Goal: Task Accomplishment & Management: Use online tool/utility

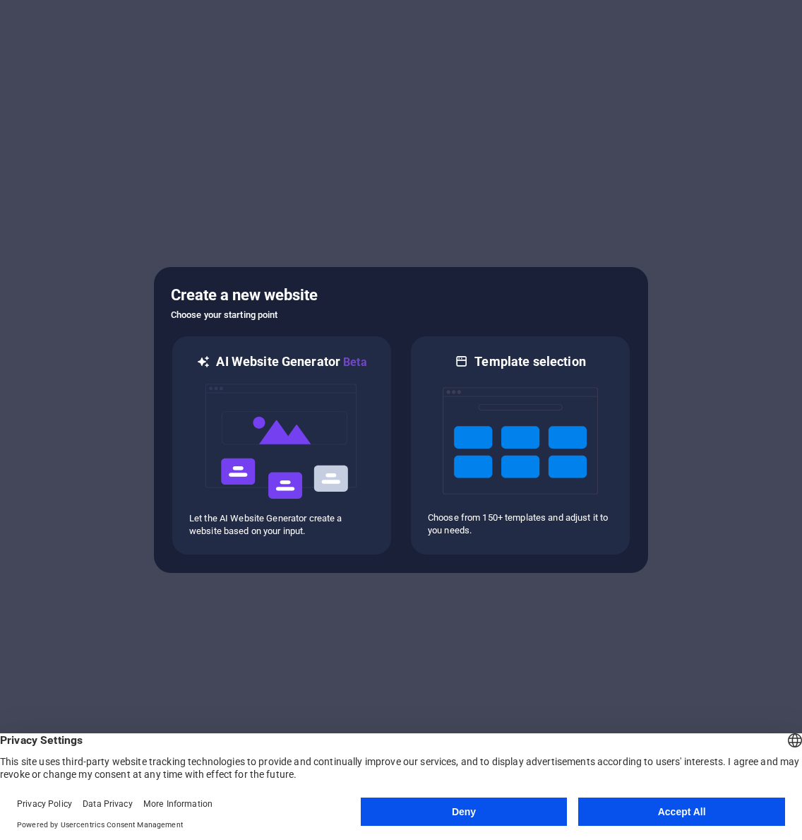
click at [662, 814] on button "Accept All" at bounding box center [681, 811] width 207 height 28
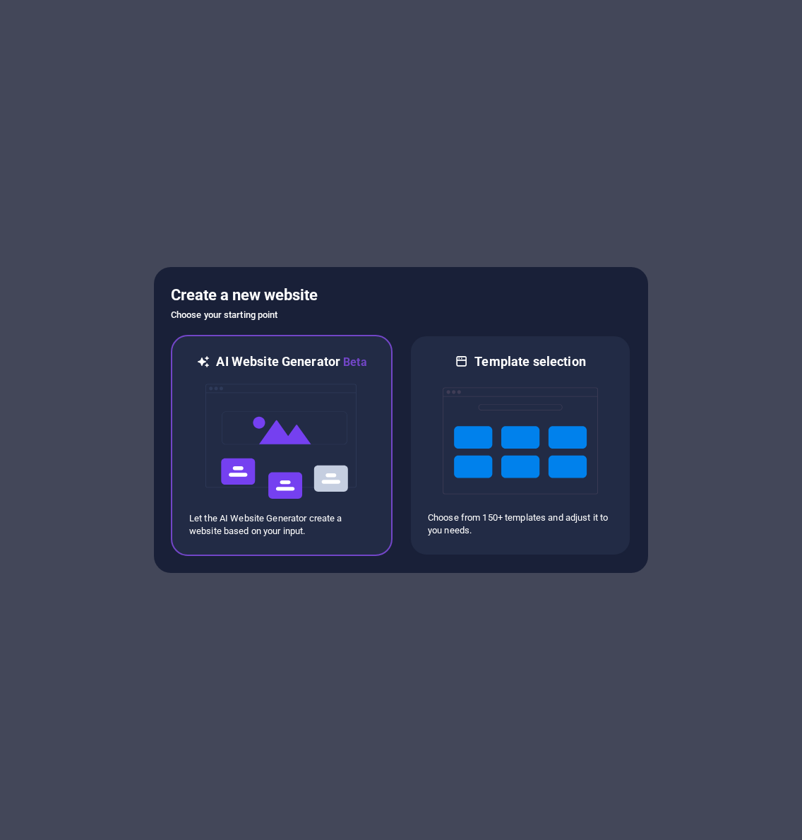
click at [293, 426] on img at bounding box center [281, 441] width 155 height 141
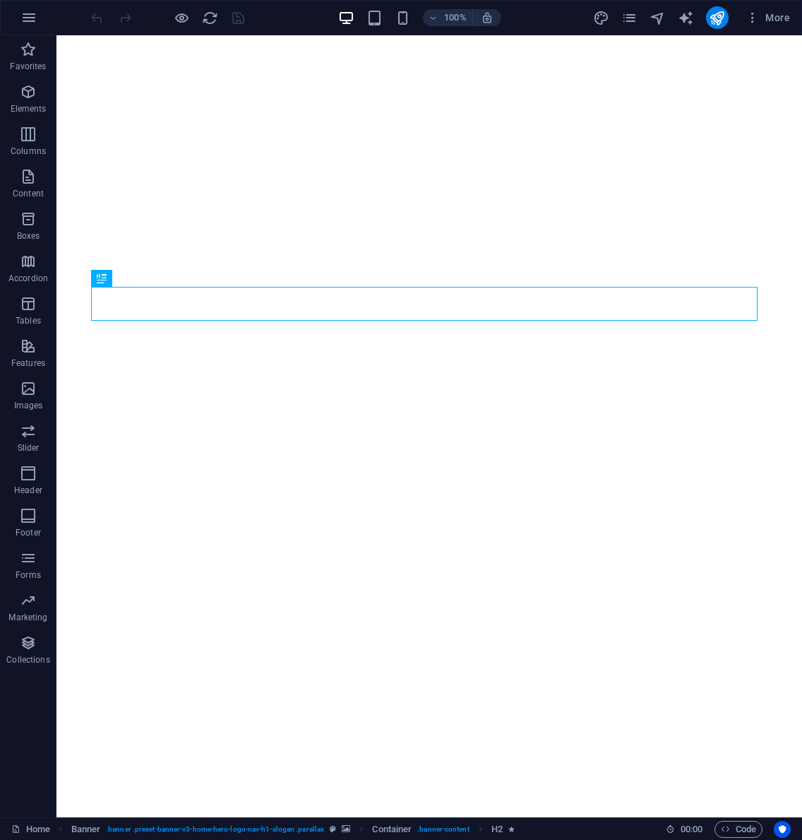
click at [36, 16] on icon "button" at bounding box center [28, 17] width 17 height 17
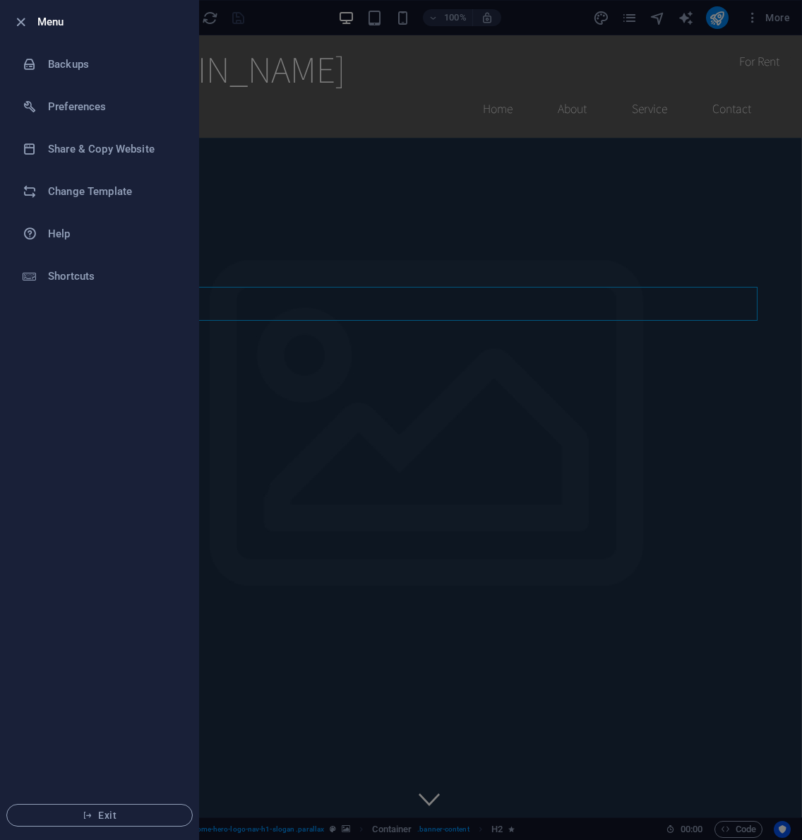
click at [93, 197] on h6 "Change Template" at bounding box center [113, 191] width 131 height 17
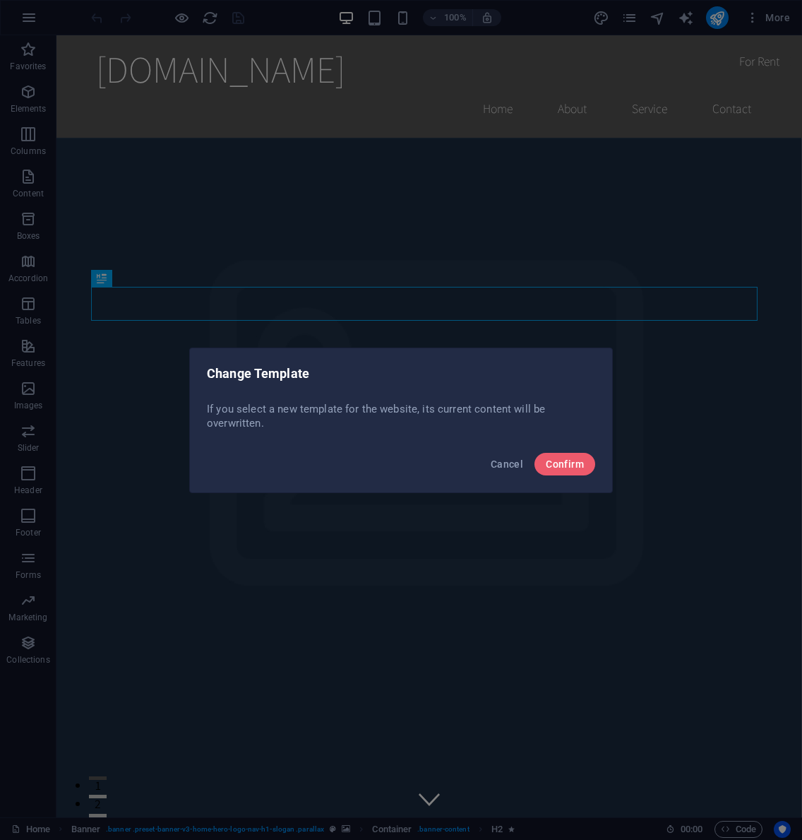
click at [570, 466] on span "Confirm" at bounding box center [565, 463] width 38 height 11
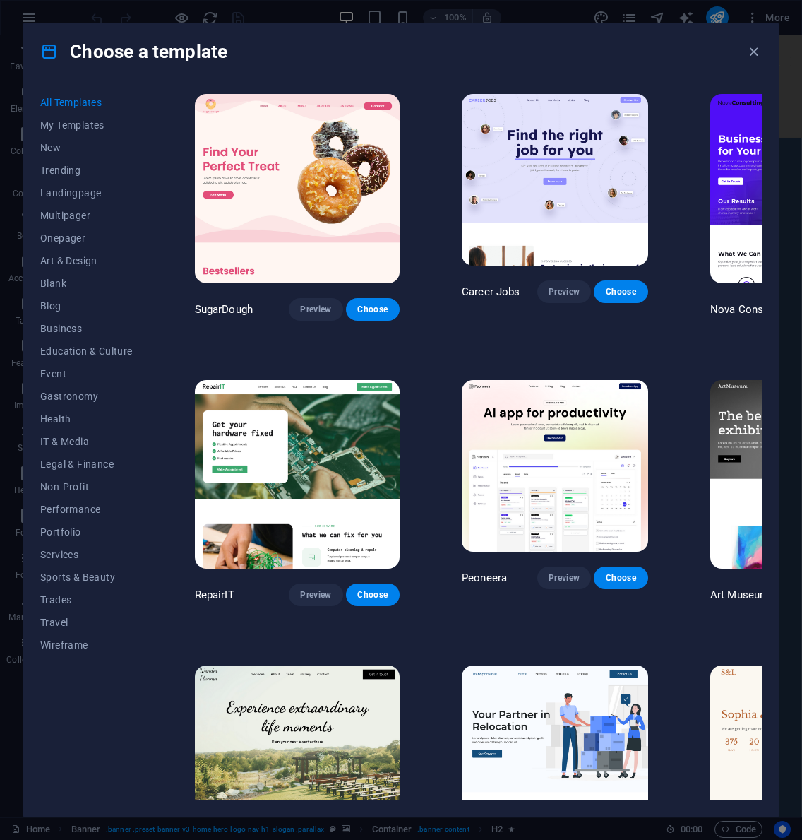
click at [66, 237] on span "Onepager" at bounding box center [86, 237] width 93 height 11
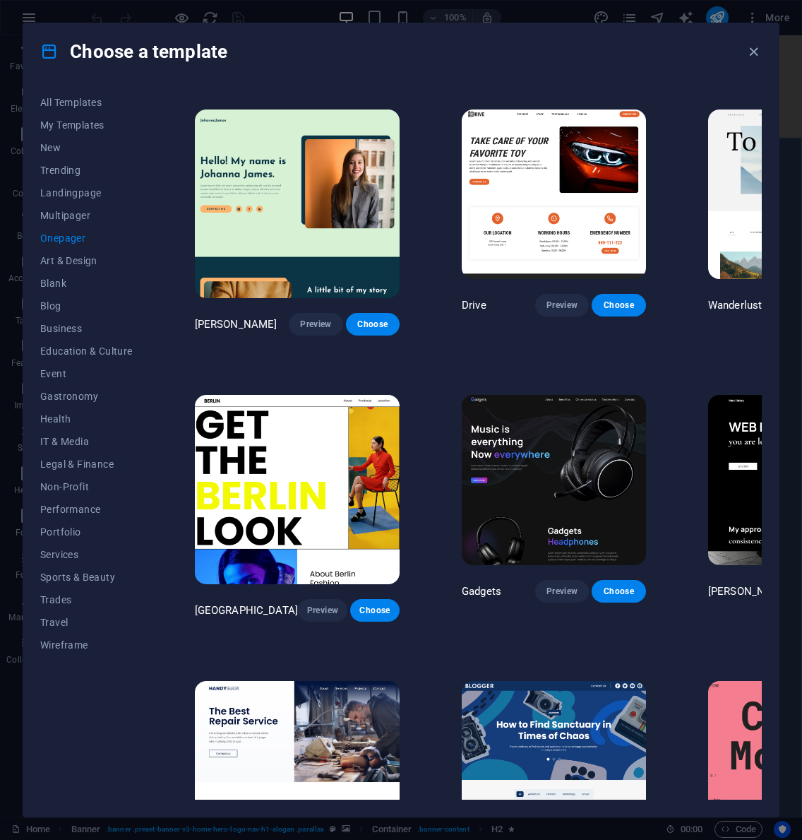
scroll to position [1017, 0]
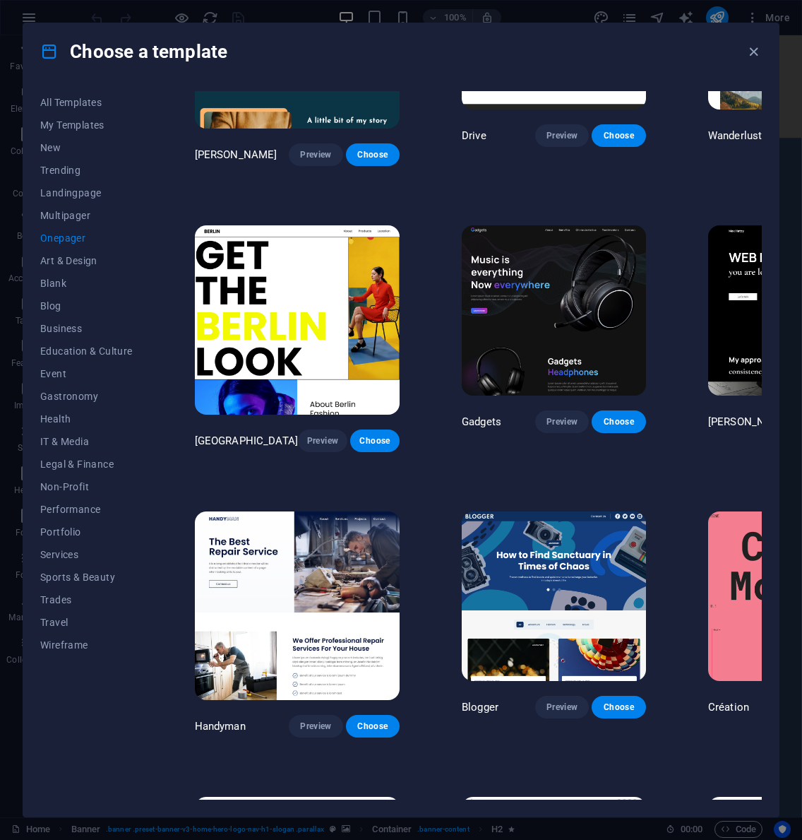
click at [71, 290] on button "Blank" at bounding box center [86, 283] width 93 height 23
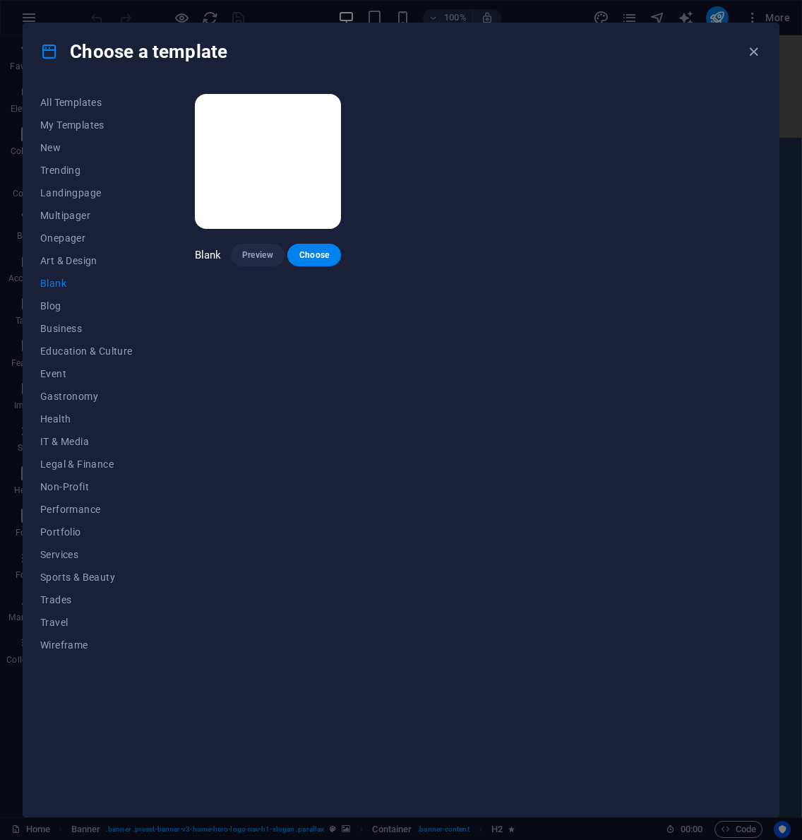
click at [78, 106] on span "All Templates" at bounding box center [86, 102] width 93 height 11
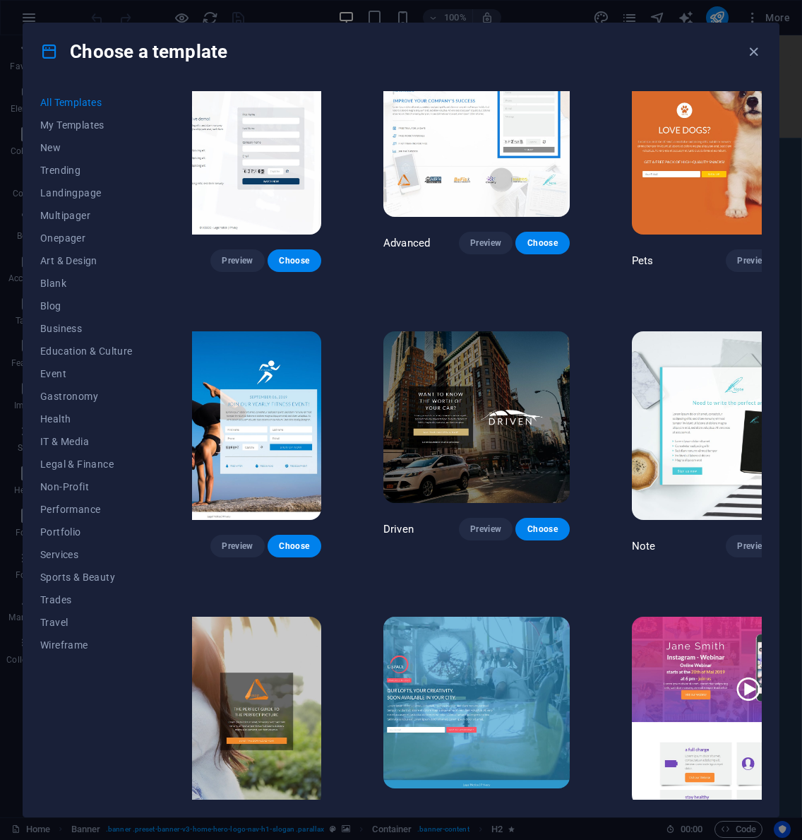
scroll to position [14278, 78]
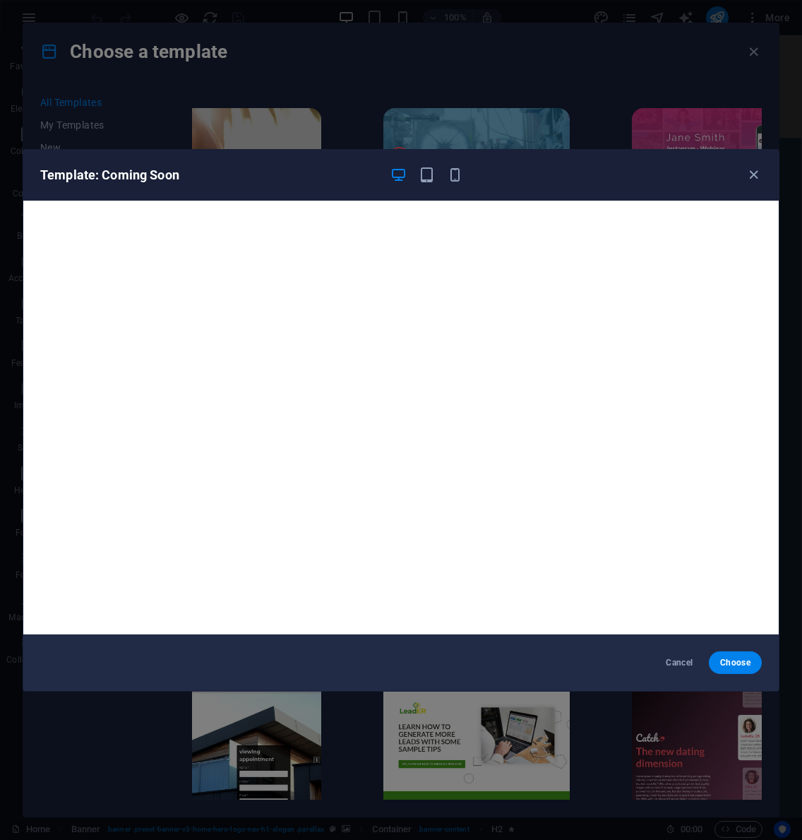
click at [741, 663] on span "Choose" at bounding box center [735, 662] width 30 height 11
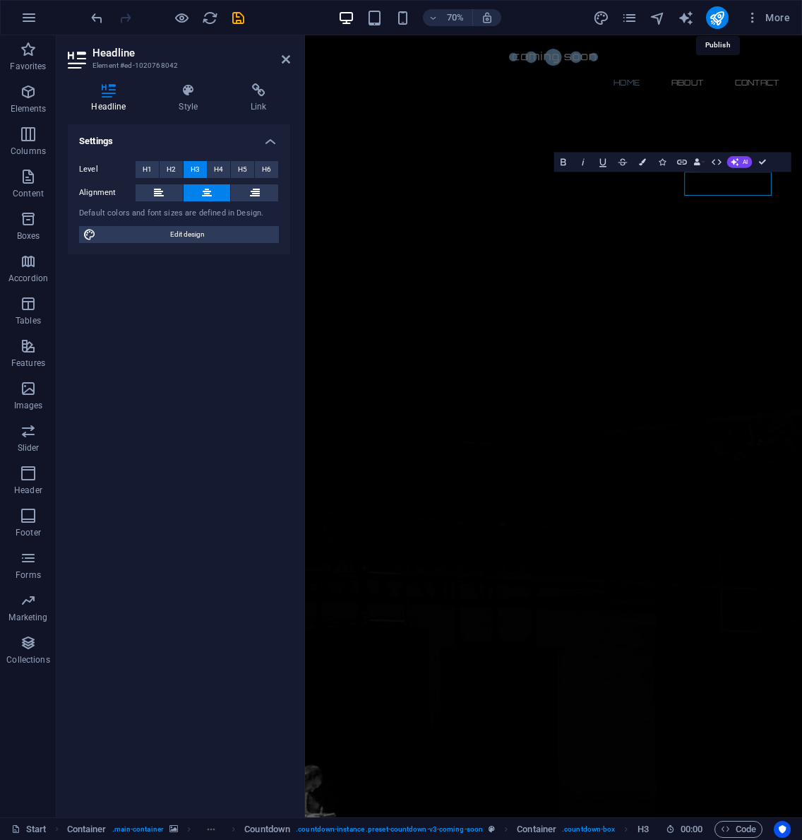
click at [722, 16] on icon "publish" at bounding box center [717, 18] width 16 height 16
checkbox input "false"
